Goal: Task Accomplishment & Management: Complete application form

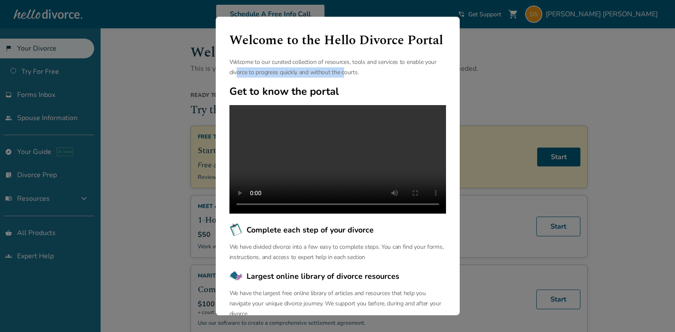
drag, startPoint x: 240, startPoint y: 93, endPoint x: 347, endPoint y: 93, distance: 107.5
click at [347, 78] on p "Welcome to our curated collection of resources, tools and services to enable yo…" at bounding box center [338, 67] width 217 height 21
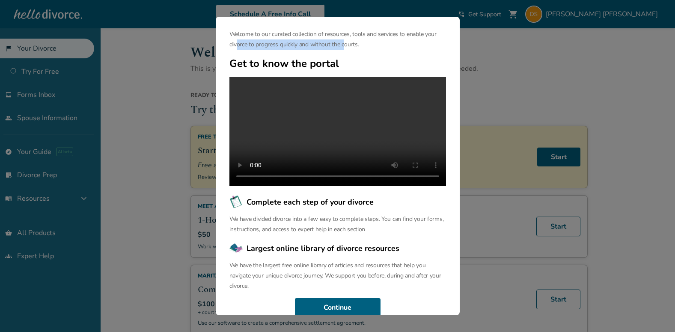
scroll to position [43, 0]
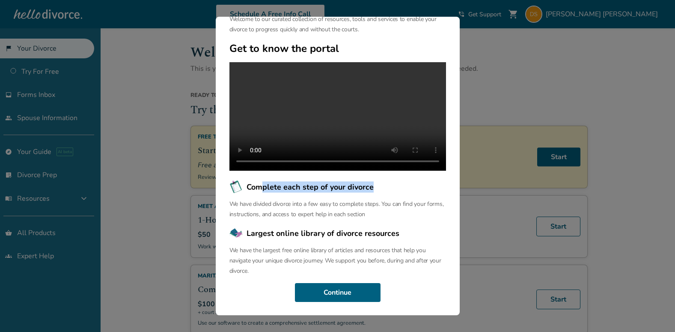
drag, startPoint x: 263, startPoint y: 217, endPoint x: 377, endPoint y: 219, distance: 113.5
click at [377, 194] on h4 "Complete each step of your divorce" at bounding box center [338, 187] width 217 height 14
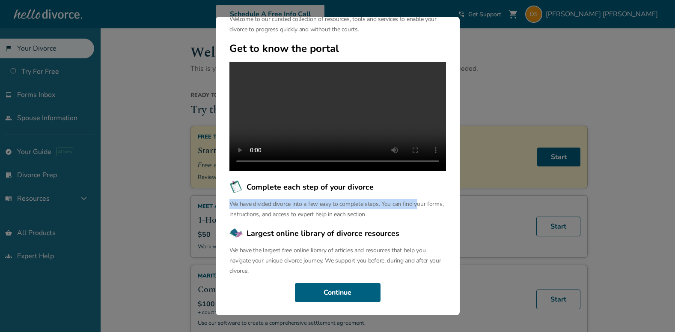
drag, startPoint x: 233, startPoint y: 233, endPoint x: 421, endPoint y: 233, distance: 188.0
click at [421, 219] on p "We have divided divorce into a few easy to complete steps. You can find your fo…" at bounding box center [338, 209] width 217 height 21
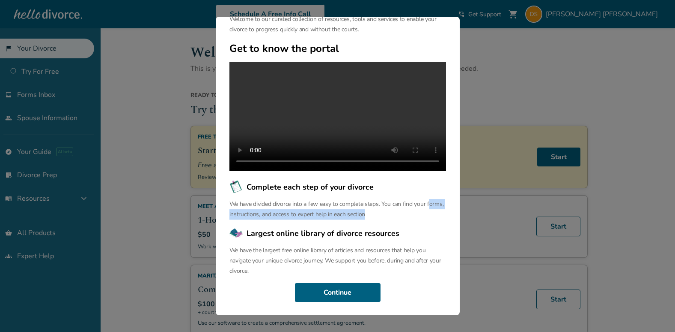
drag, startPoint x: 234, startPoint y: 241, endPoint x: 388, endPoint y: 245, distance: 154.7
click at [388, 219] on p "We have divided divorce into a few easy to complete steps. You can find your fo…" at bounding box center [338, 209] width 217 height 21
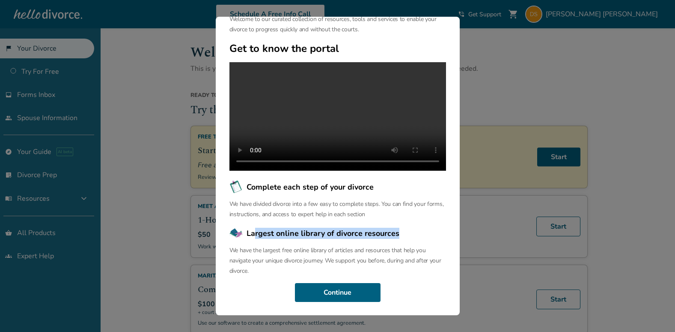
drag, startPoint x: 257, startPoint y: 232, endPoint x: 406, endPoint y: 238, distance: 149.2
click at [406, 238] on h4 "Largest online library of divorce resources" at bounding box center [338, 233] width 217 height 14
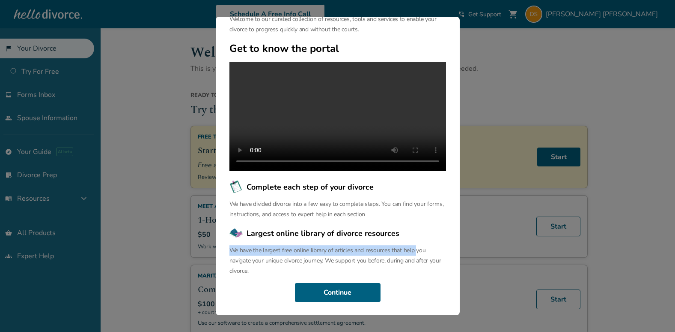
drag, startPoint x: 236, startPoint y: 252, endPoint x: 424, endPoint y: 247, distance: 188.5
click at [424, 247] on p "We have the largest free online library of articles and resources that help you…" at bounding box center [338, 260] width 217 height 31
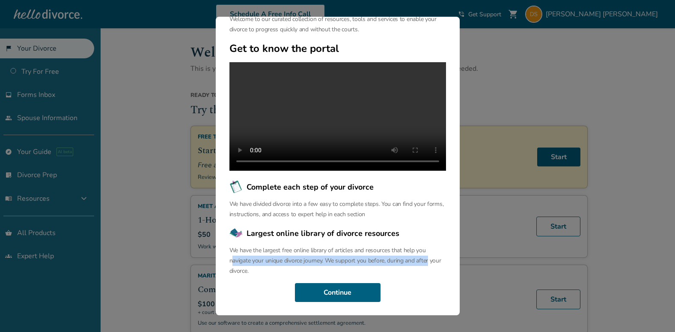
drag, startPoint x: 236, startPoint y: 262, endPoint x: 433, endPoint y: 260, distance: 196.2
click at [433, 260] on p "We have the largest free online library of articles and resources that help you…" at bounding box center [338, 260] width 217 height 31
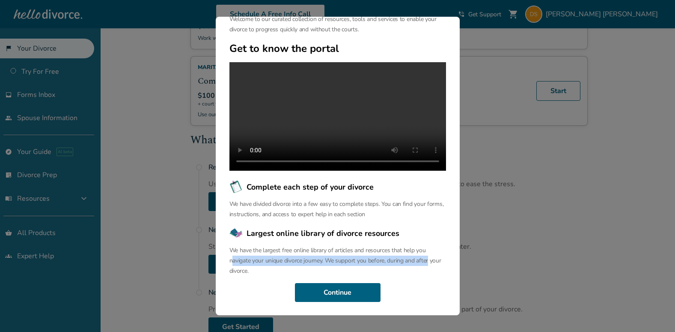
scroll to position [257, 0]
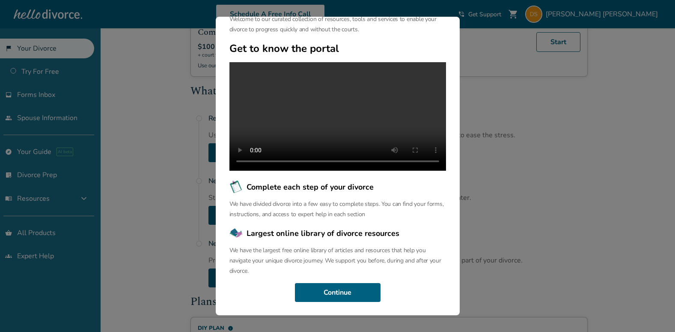
click at [538, 195] on div "Welcome to the Hello Divorce Portal Welcome to our curated collection of resour…" at bounding box center [337, 166] width 675 height 332
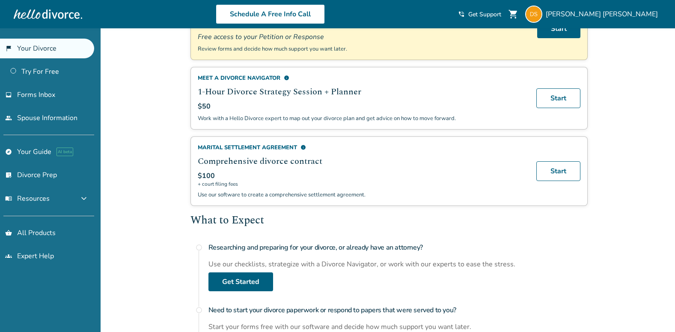
scroll to position [128, 0]
drag, startPoint x: 202, startPoint y: 149, endPoint x: 306, endPoint y: 147, distance: 104.5
click at [306, 147] on div "Marital Settlement Agreement info" at bounding box center [362, 147] width 329 height 8
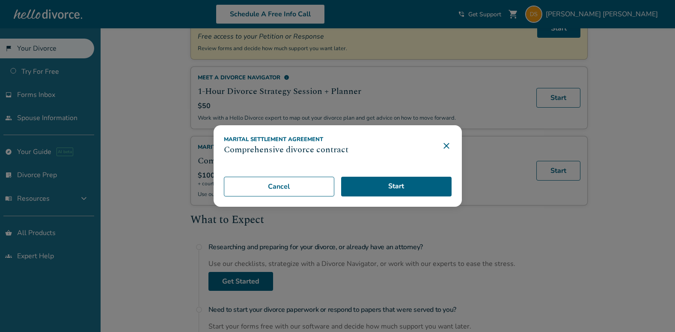
click at [451, 149] on icon at bounding box center [447, 145] width 10 height 10
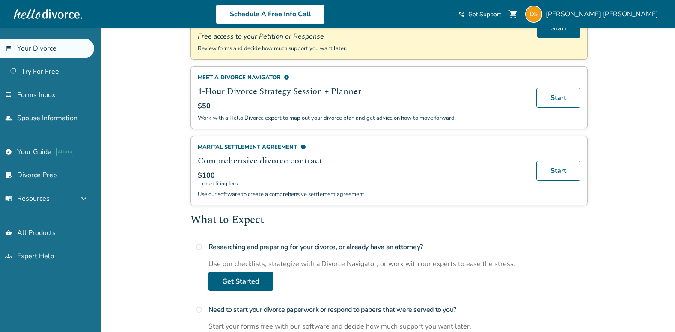
click at [285, 76] on span "info" at bounding box center [287, 78] width 6 height 6
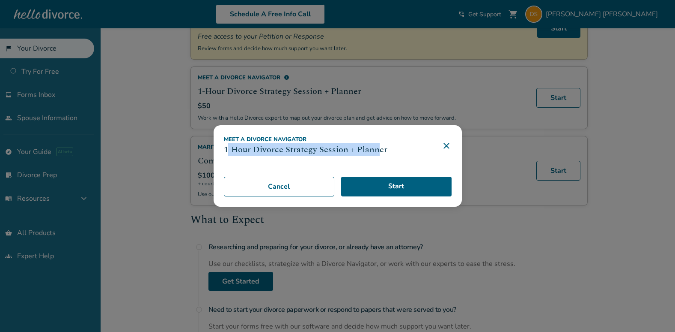
drag, startPoint x: 230, startPoint y: 152, endPoint x: 382, endPoint y: 145, distance: 151.8
click at [382, 145] on h3 "1-Hour Divorce Strategy Session + Planner" at bounding box center [306, 149] width 164 height 13
drag, startPoint x: 382, startPoint y: 145, endPoint x: 436, endPoint y: 147, distance: 54.0
click at [449, 146] on icon at bounding box center [447, 146] width 6 height 6
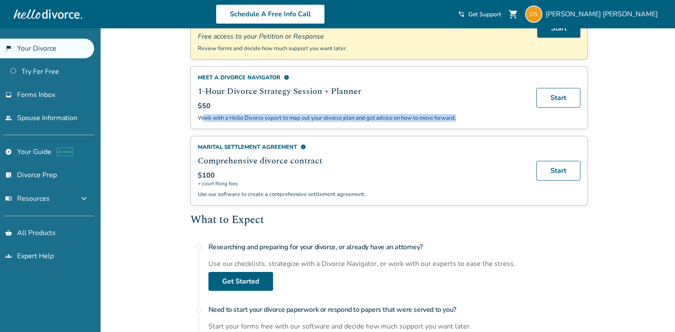
drag, startPoint x: 202, startPoint y: 119, endPoint x: 460, endPoint y: 120, distance: 258.3
click at [460, 120] on p "Work with a Hello Divorce expert to map out your divorce plan and get advice on…" at bounding box center [362, 118] width 329 height 8
drag, startPoint x: 460, startPoint y: 120, endPoint x: 487, endPoint y: 122, distance: 26.6
click at [487, 122] on div "Meet a divorce navigator info 1-Hour Divorce Strategy Session + Planner $50 Wor…" at bounding box center [389, 97] width 397 height 63
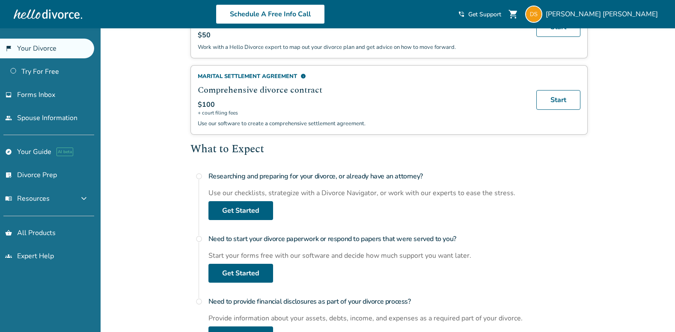
scroll to position [214, 0]
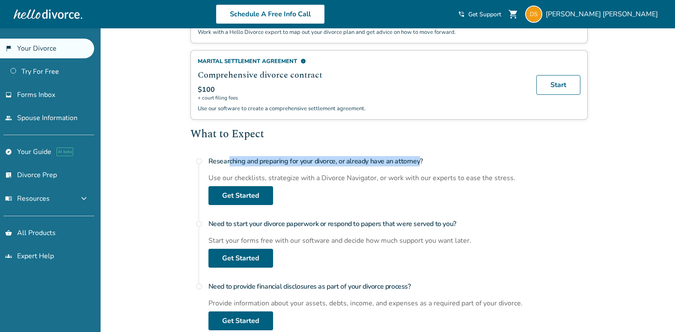
drag, startPoint x: 231, startPoint y: 162, endPoint x: 418, endPoint y: 162, distance: 186.7
click at [418, 162] on h4 "Researching and preparing for your divorce, or already have an attorney?" at bounding box center [398, 160] width 379 height 17
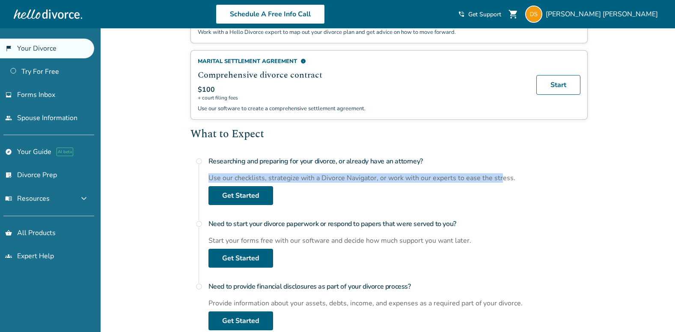
drag, startPoint x: 208, startPoint y: 177, endPoint x: 501, endPoint y: 176, distance: 293.0
click at [501, 176] on div "Use our checklists, strategize with a Divorce Navigator, or work with our exper…" at bounding box center [398, 177] width 379 height 9
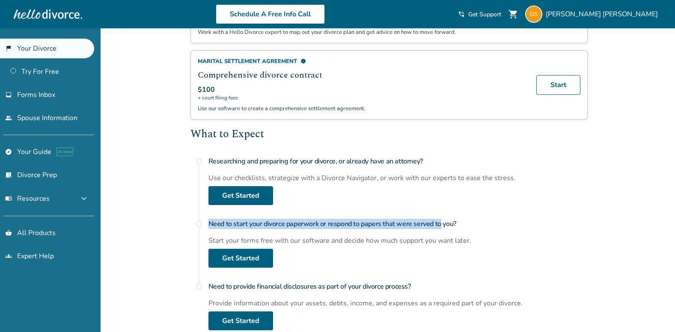
drag, startPoint x: 206, startPoint y: 223, endPoint x: 442, endPoint y: 220, distance: 236.0
click at [442, 220] on div "radio_button_unchecked Need to start your divorce paperwork or respond to paper…" at bounding box center [389, 241] width 397 height 52
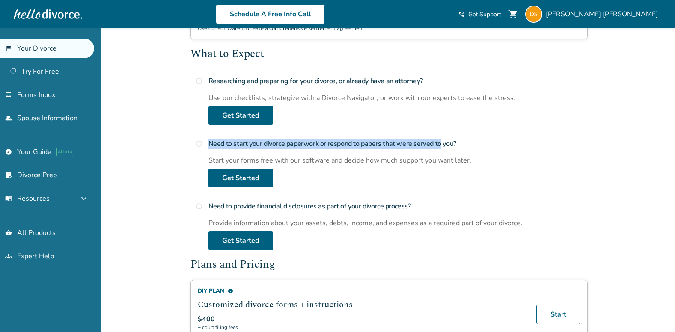
scroll to position [300, 0]
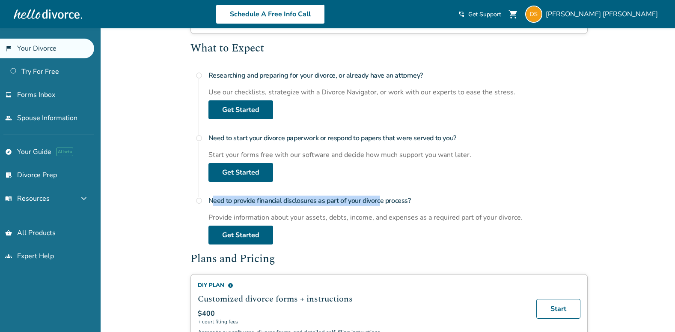
drag, startPoint x: 212, startPoint y: 202, endPoint x: 382, endPoint y: 202, distance: 170.0
click at [382, 202] on h4 "Need to provide financial disclosures as part of your divorce process?" at bounding box center [398, 200] width 379 height 17
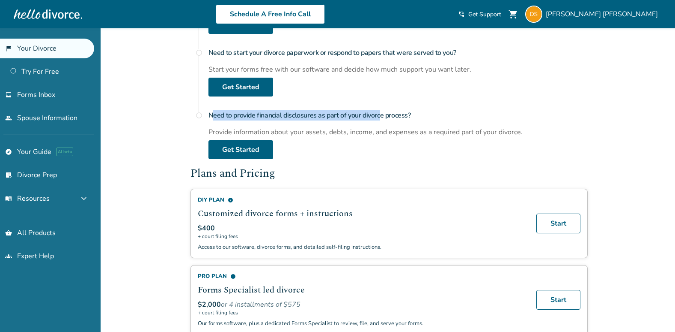
scroll to position [385, 0]
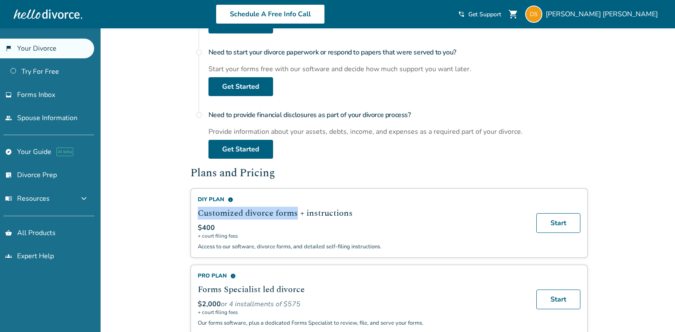
drag, startPoint x: 200, startPoint y: 214, endPoint x: 299, endPoint y: 215, distance: 99.4
click at [299, 215] on h2 "Customized divorce forms + instructions" at bounding box center [362, 212] width 329 height 13
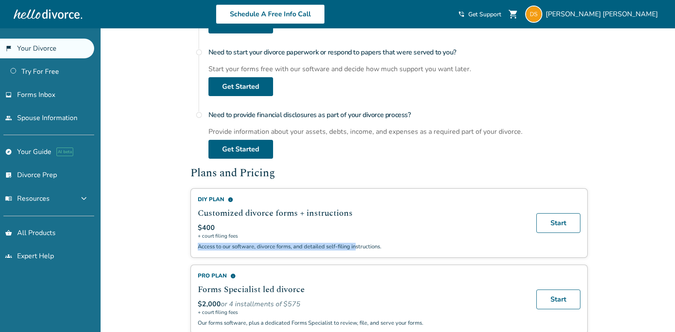
drag, startPoint x: 197, startPoint y: 249, endPoint x: 355, endPoint y: 243, distance: 158.6
click at [355, 243] on div "DIY Plan info Customized divorce forms + instructions $400 + court filing fees …" at bounding box center [389, 222] width 397 height 69
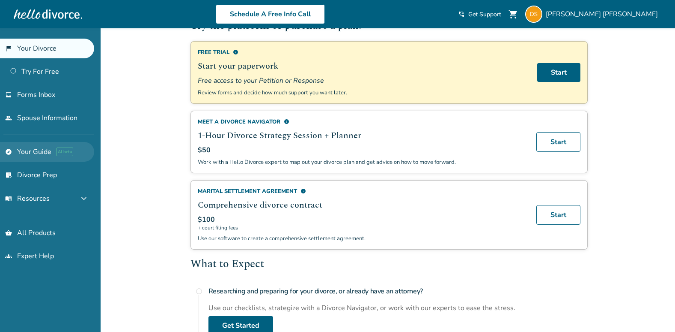
scroll to position [86, 0]
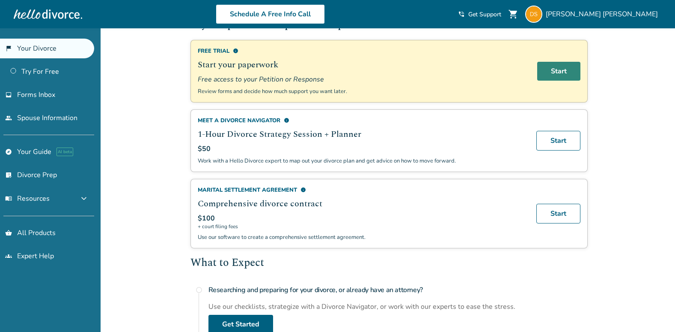
click at [549, 73] on link "Start" at bounding box center [559, 71] width 43 height 19
